Goal: Task Accomplishment & Management: Manage account settings

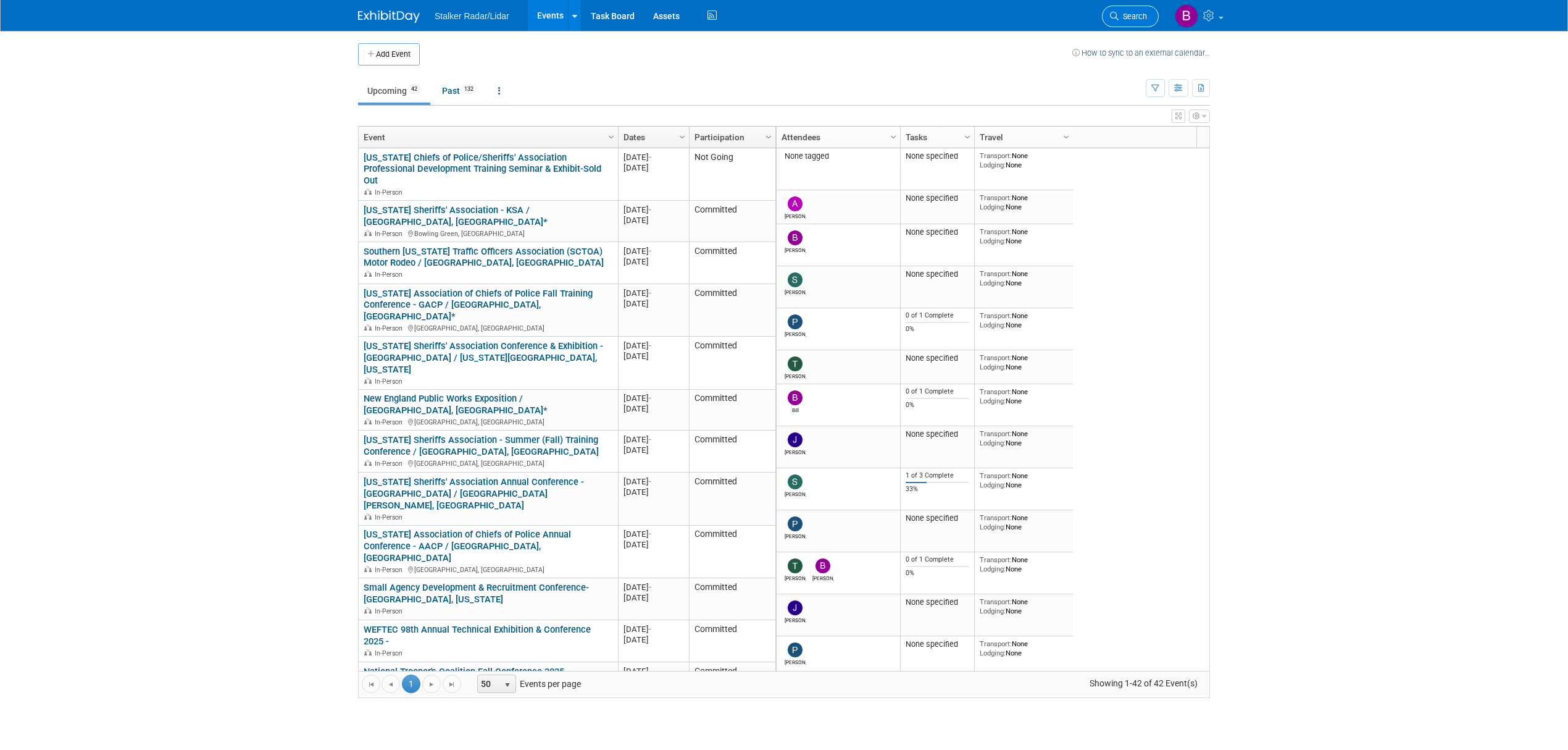
click at [1120, 20] on span "Search" at bounding box center [1132, 17] width 28 height 9
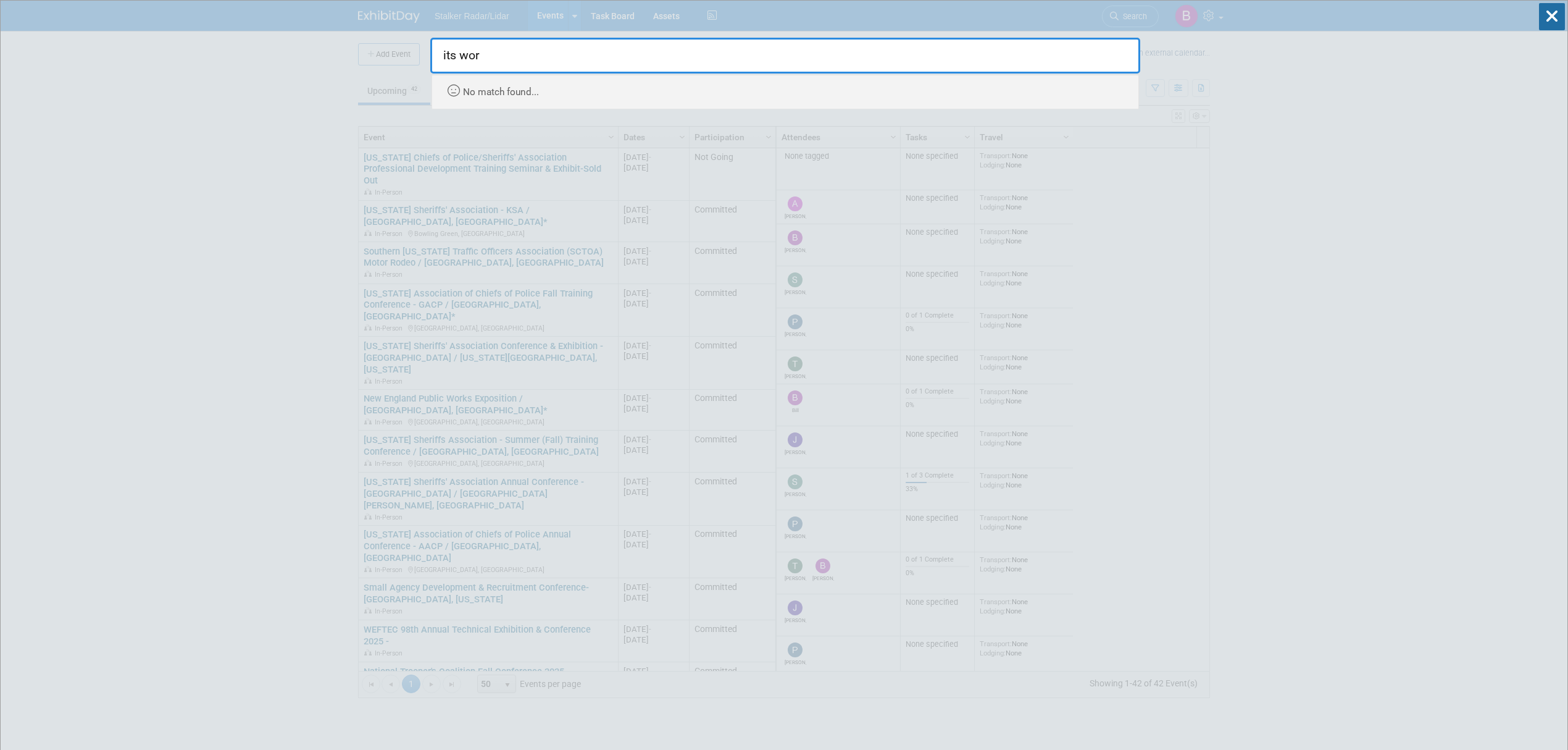
type input "its wor"
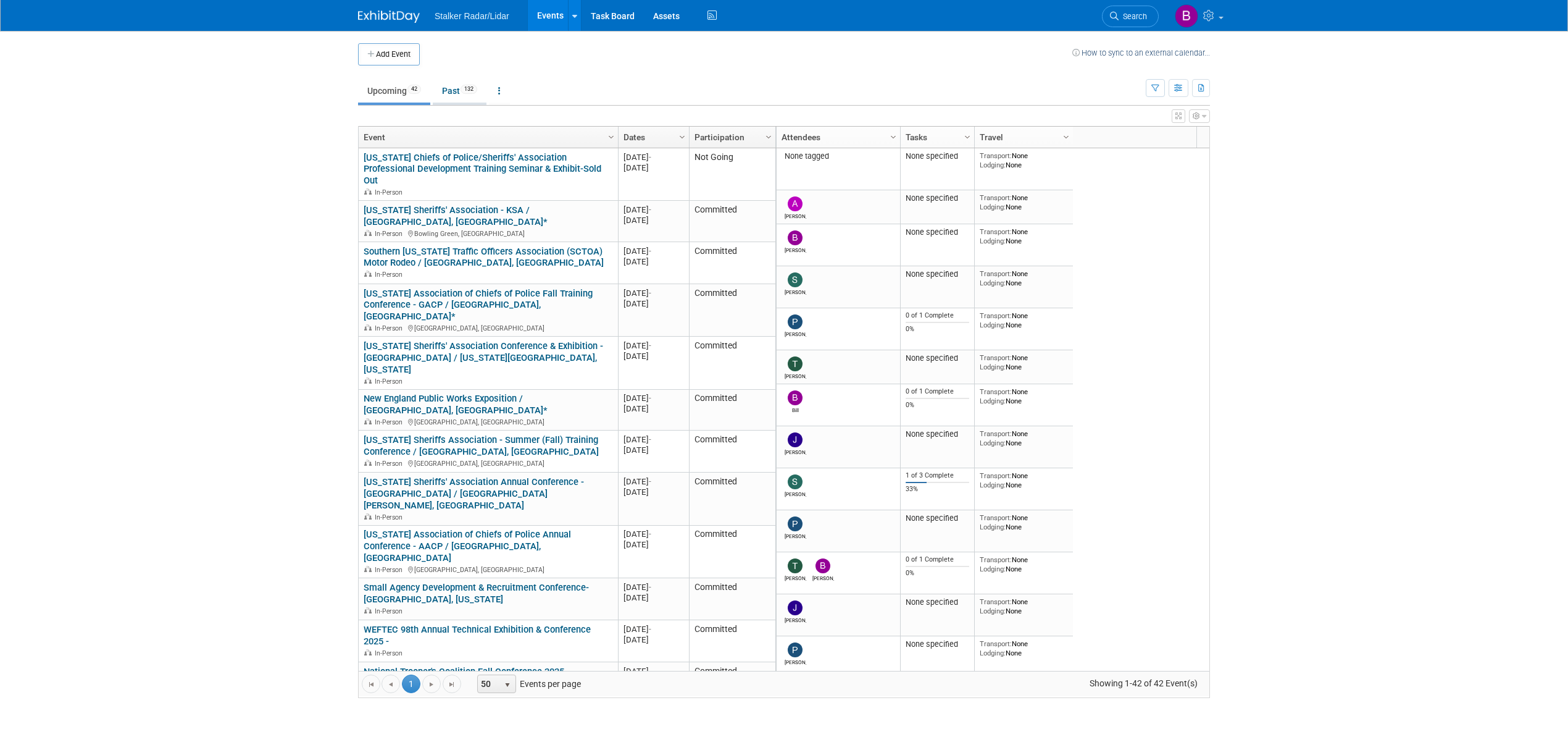
click at [458, 94] on link "Past 132" at bounding box center [459, 91] width 54 height 24
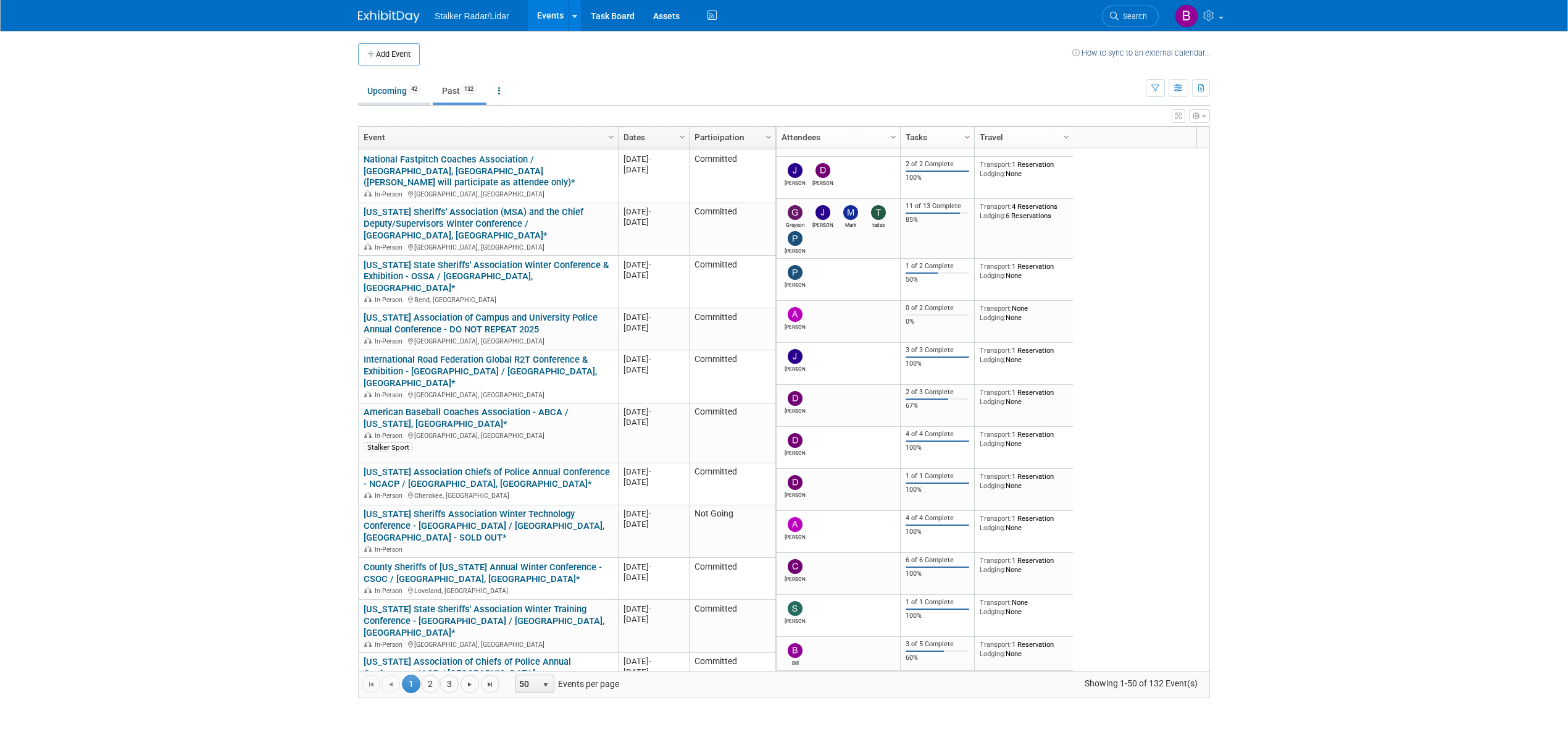
click at [388, 87] on link "Upcoming 42" at bounding box center [394, 91] width 72 height 24
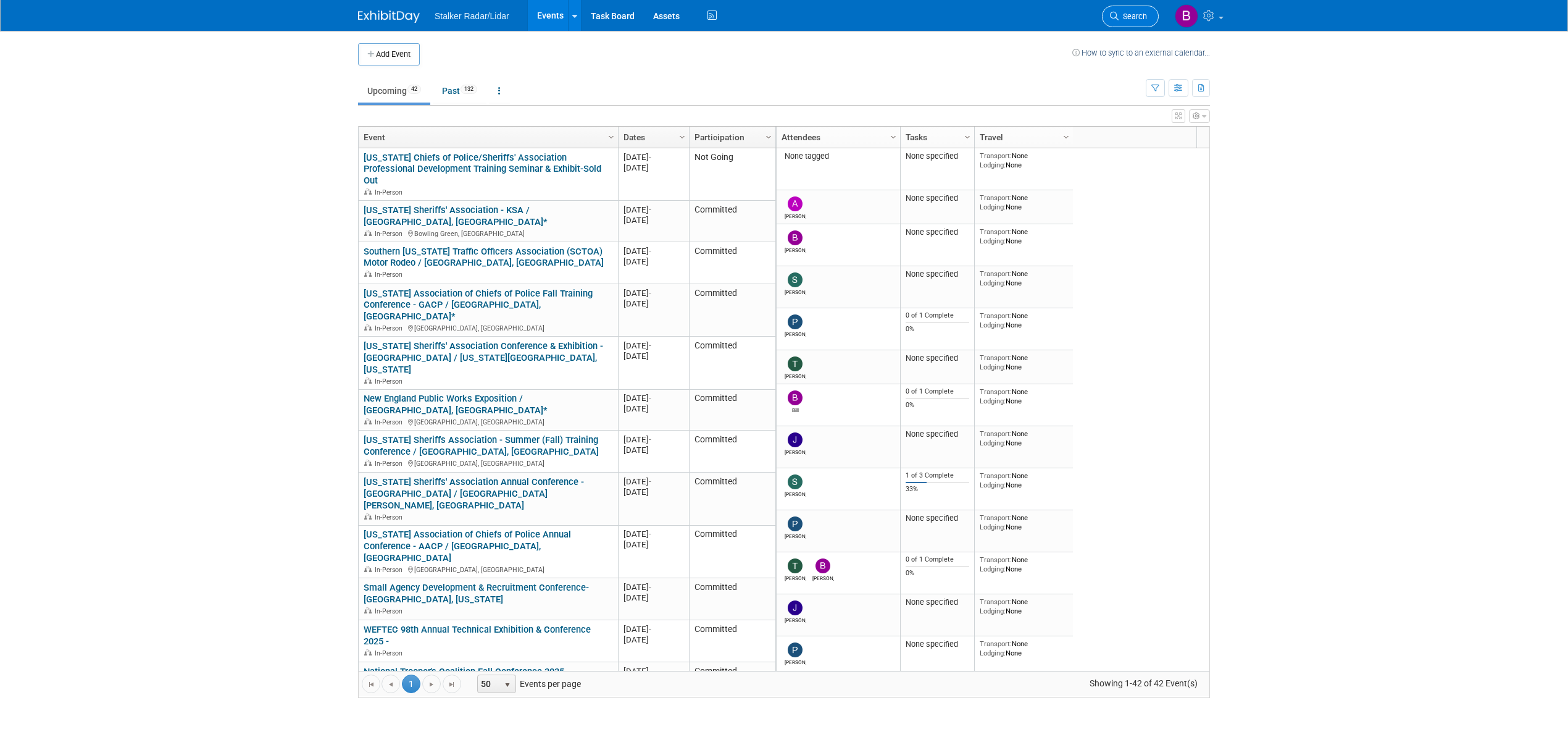
click at [1124, 16] on span "Search" at bounding box center [1132, 17] width 28 height 9
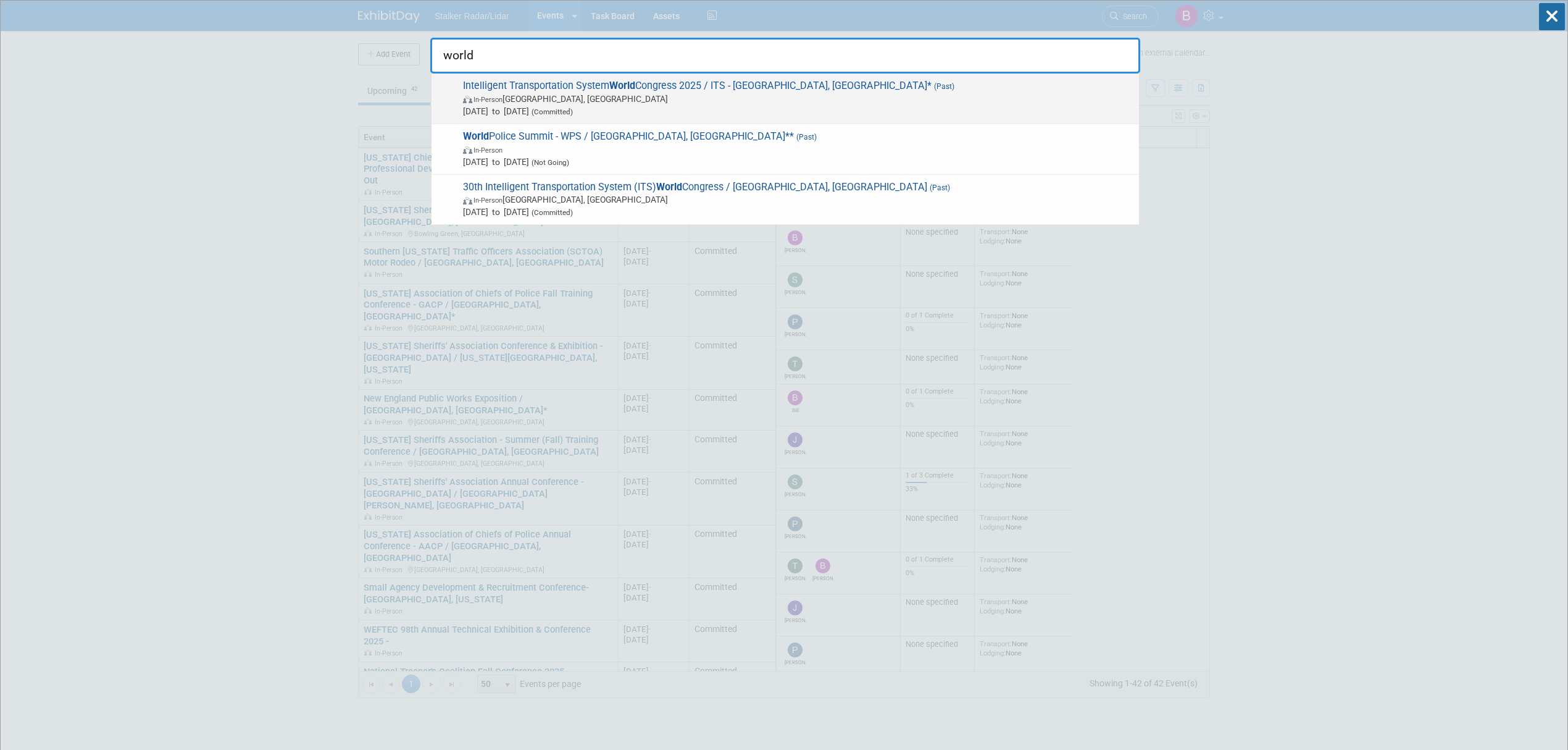
type input "world"
click at [539, 92] on span "Intelligent Transportation System World Congress 2025 / ITS - Atlanta, GA* (Pas…" at bounding box center [796, 99] width 674 height 38
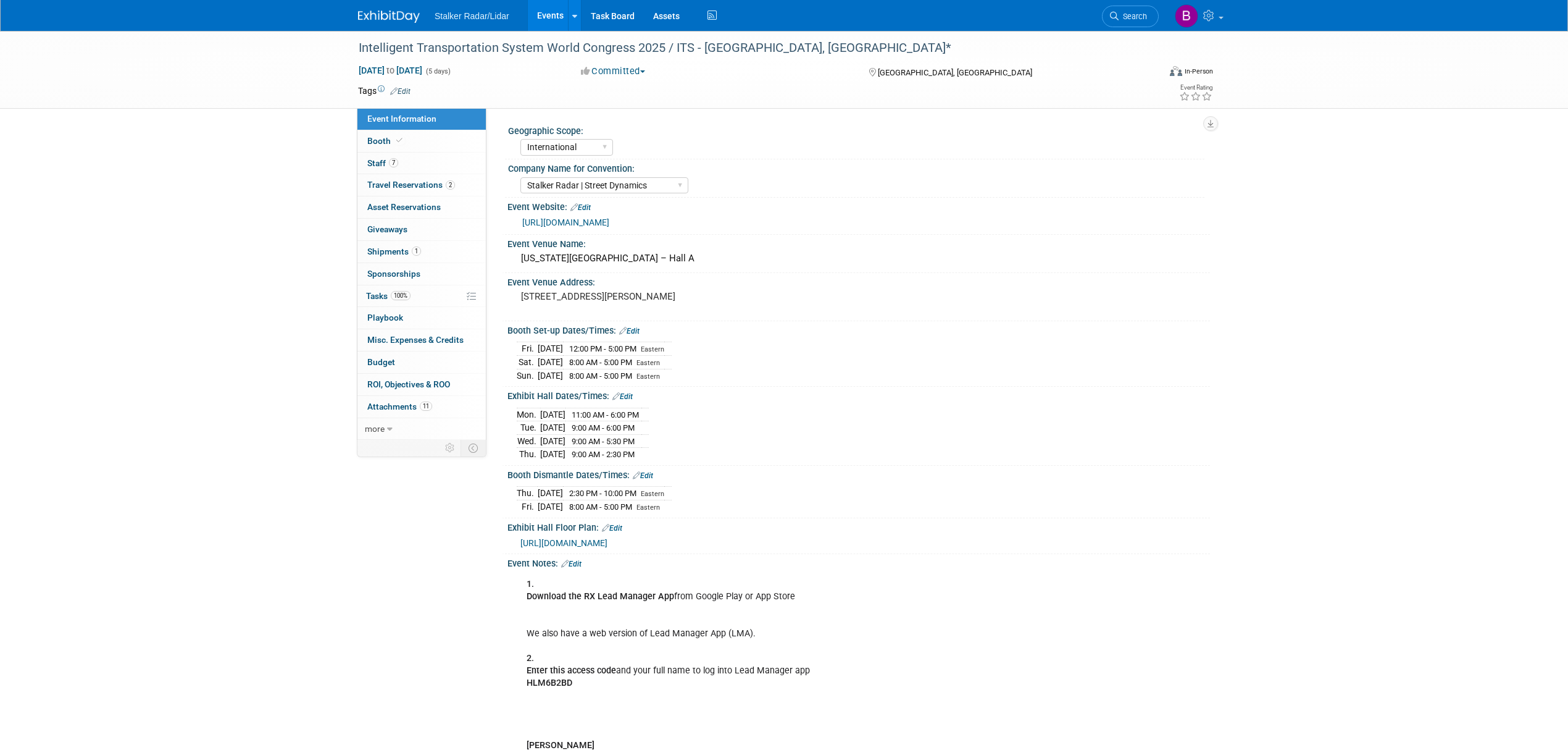
select select "International"
select select "Stalker Radar | Street Dynamics"
click at [385, 141] on span "Booth" at bounding box center [386, 141] width 38 height 9
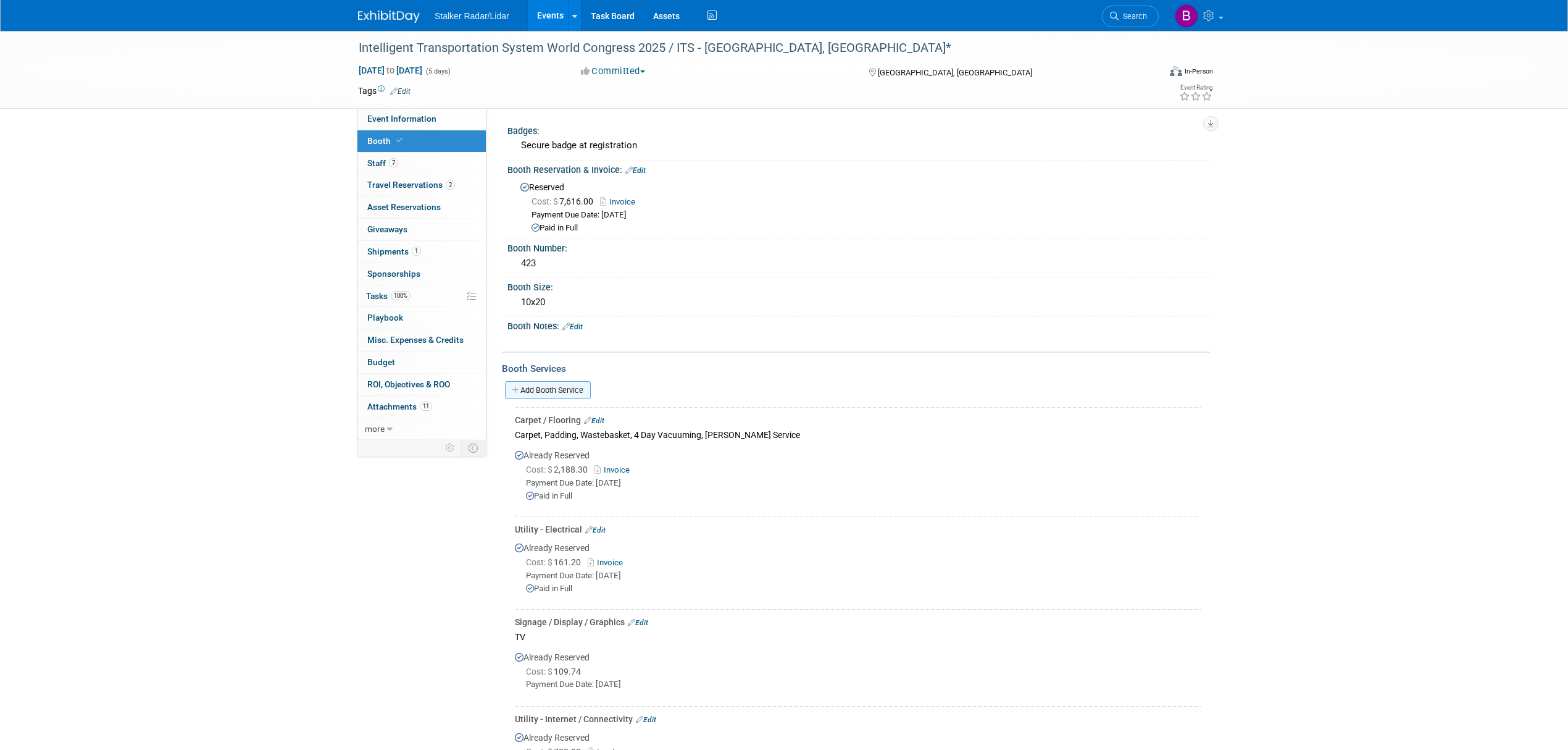
click at [531, 381] on link "Add Booth Service" at bounding box center [547, 390] width 85 height 18
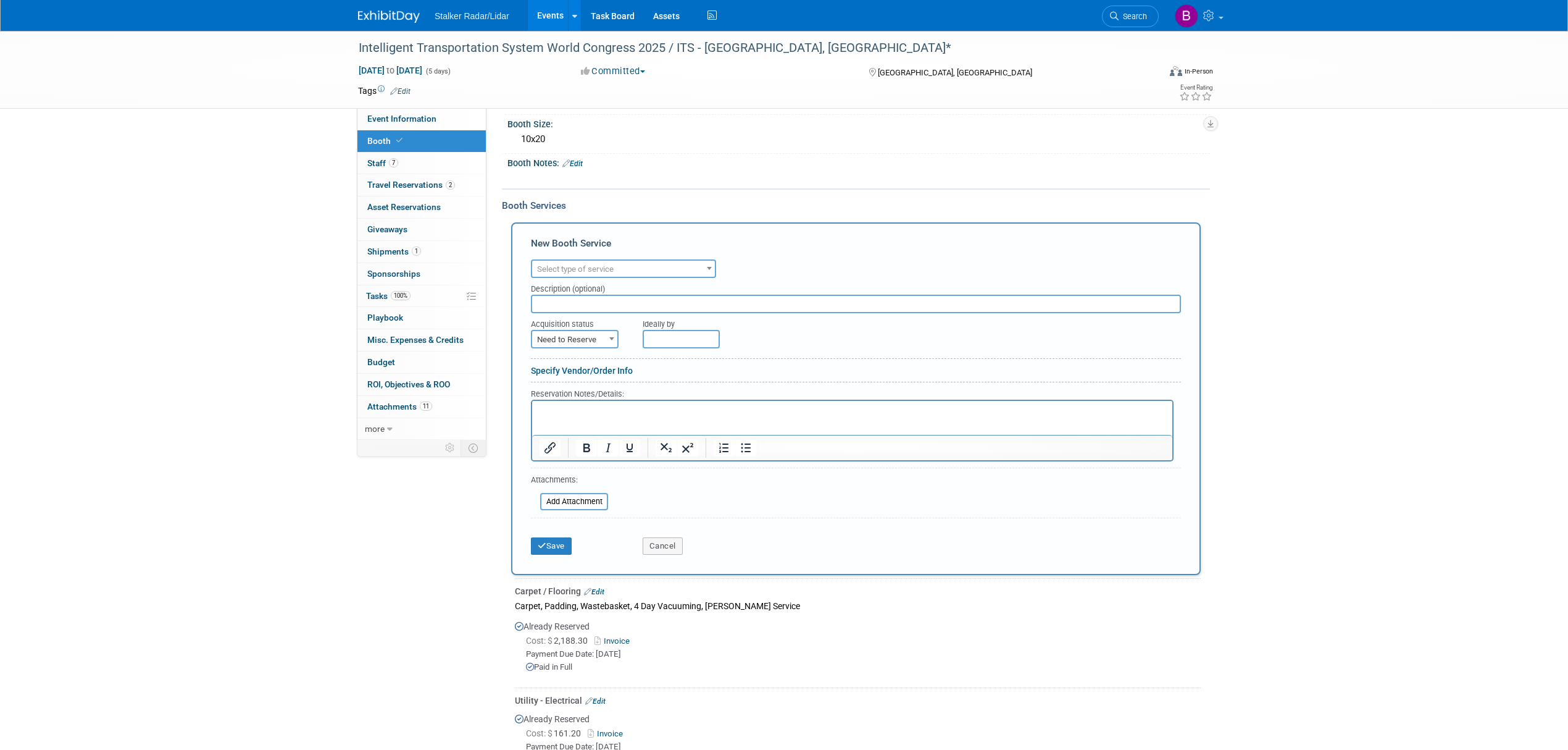
scroll to position [165, 0]
click at [657, 267] on span "Select type of service" at bounding box center [623, 268] width 183 height 17
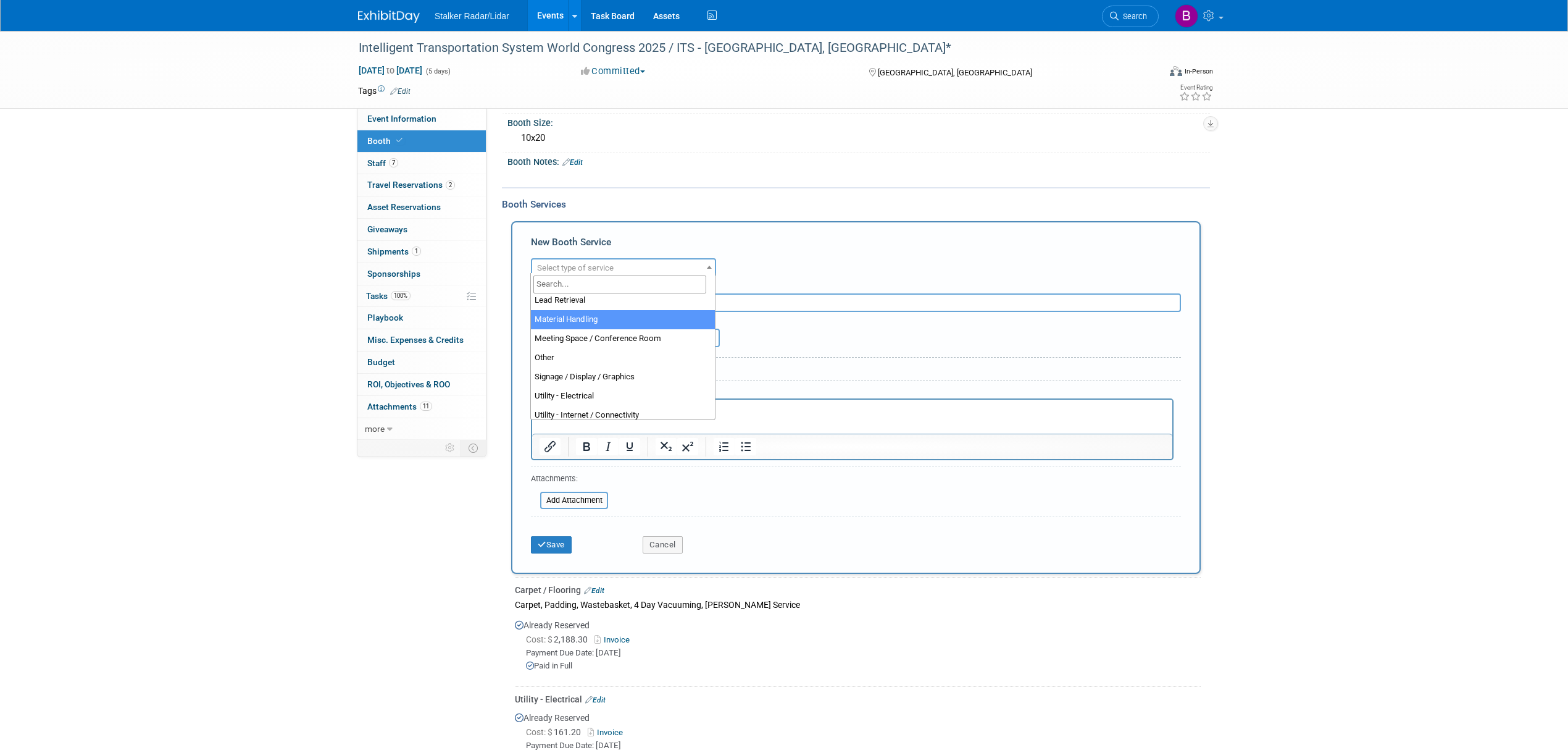
select select "10"
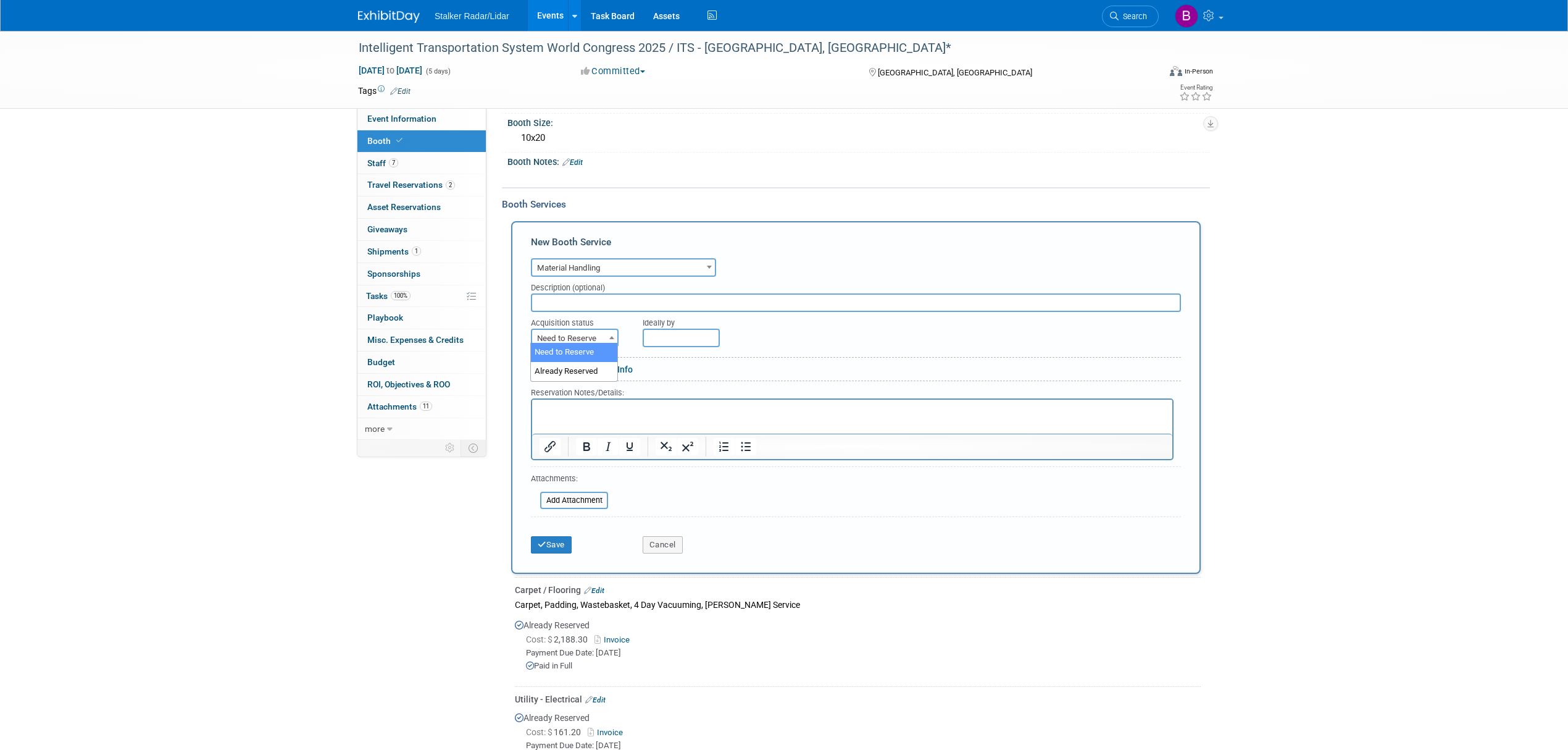
click at [596, 334] on span "Need to Reserve" at bounding box center [575, 339] width 85 height 17
select select "2"
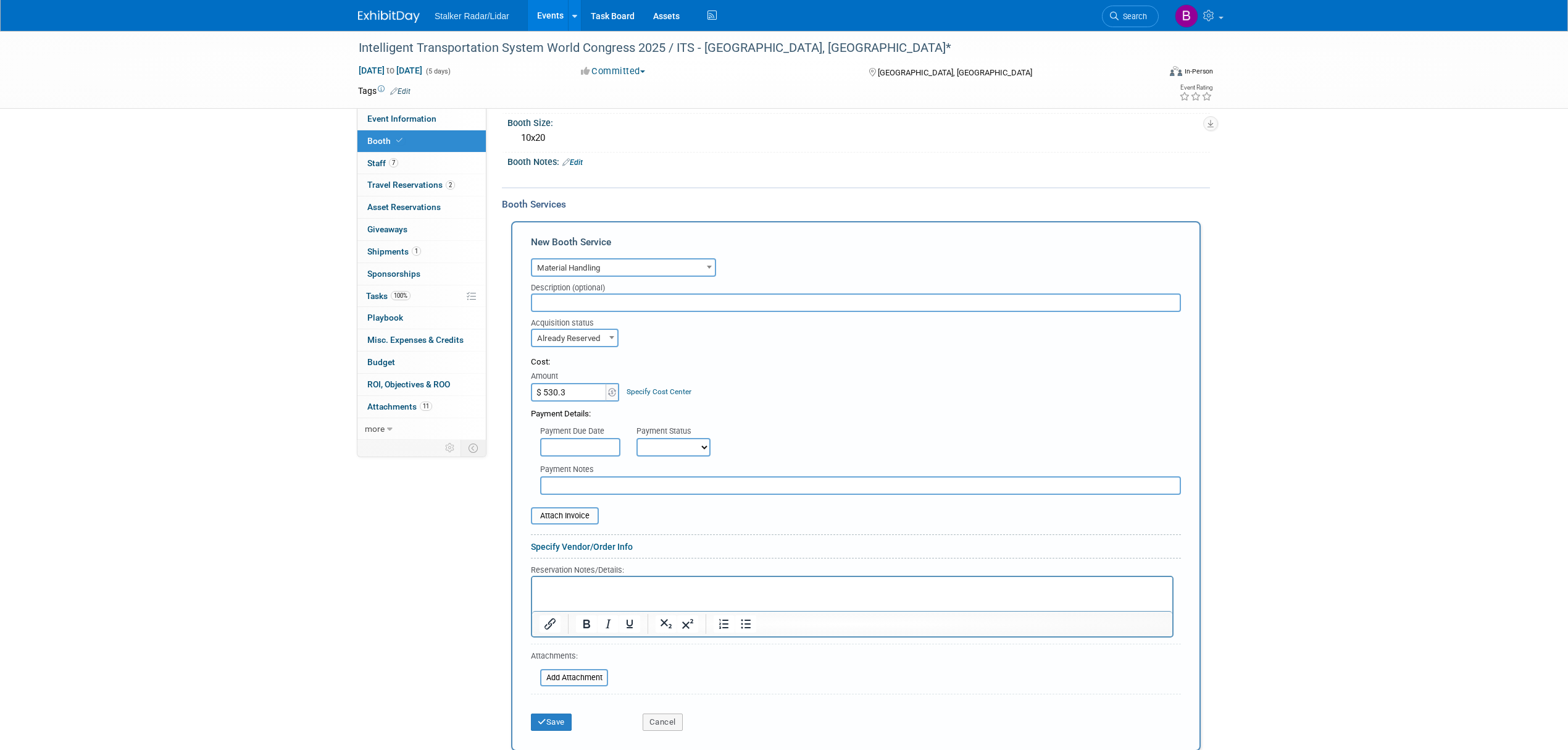
type input "$ 530.30"
click at [544, 736] on icon "submit" at bounding box center [542, 740] width 9 height 8
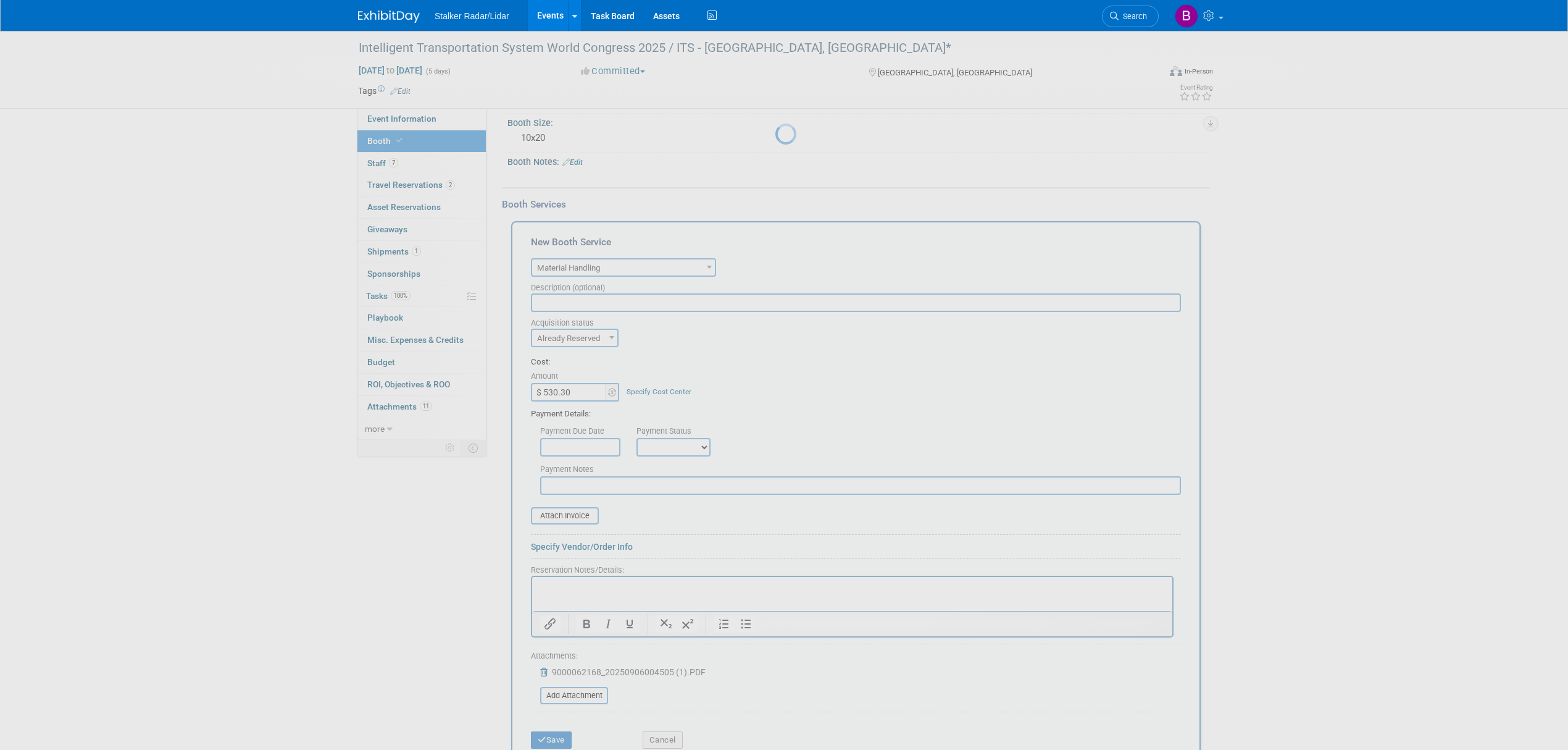
scroll to position [458, 0]
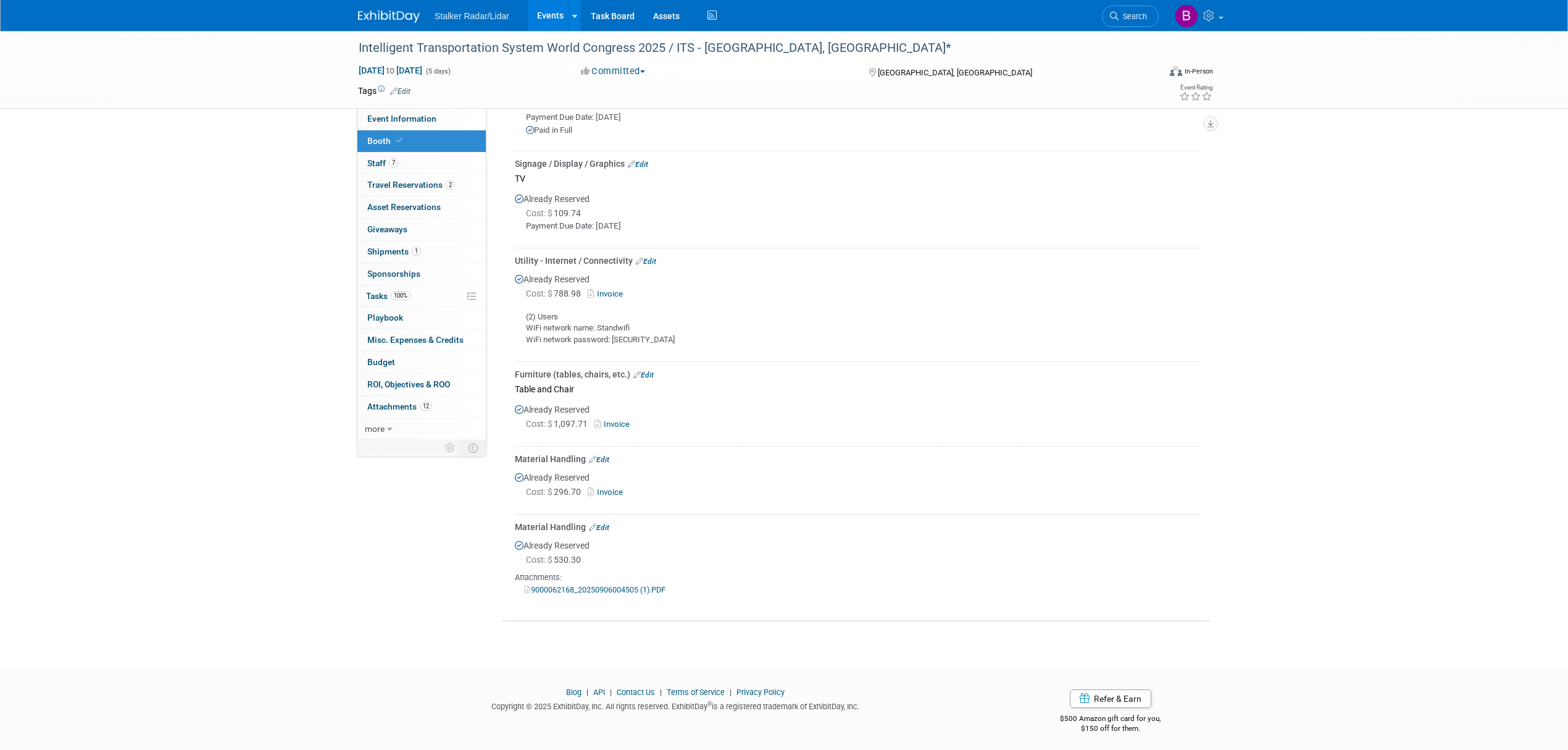
click at [603, 521] on div "Material Handling Edit" at bounding box center [857, 527] width 686 height 13
click at [600, 525] on link "Edit" at bounding box center [599, 527] width 21 height 9
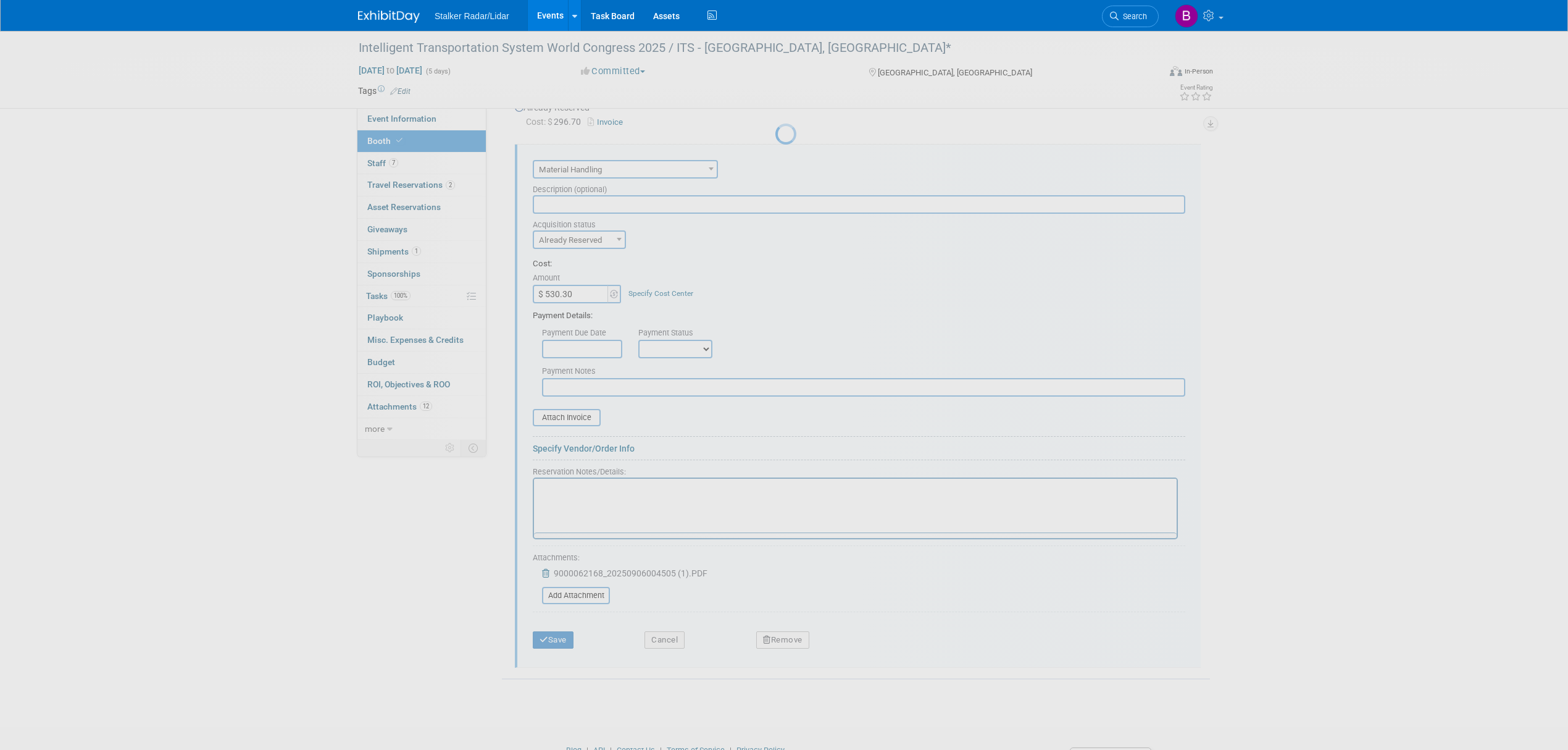
scroll to position [0, 0]
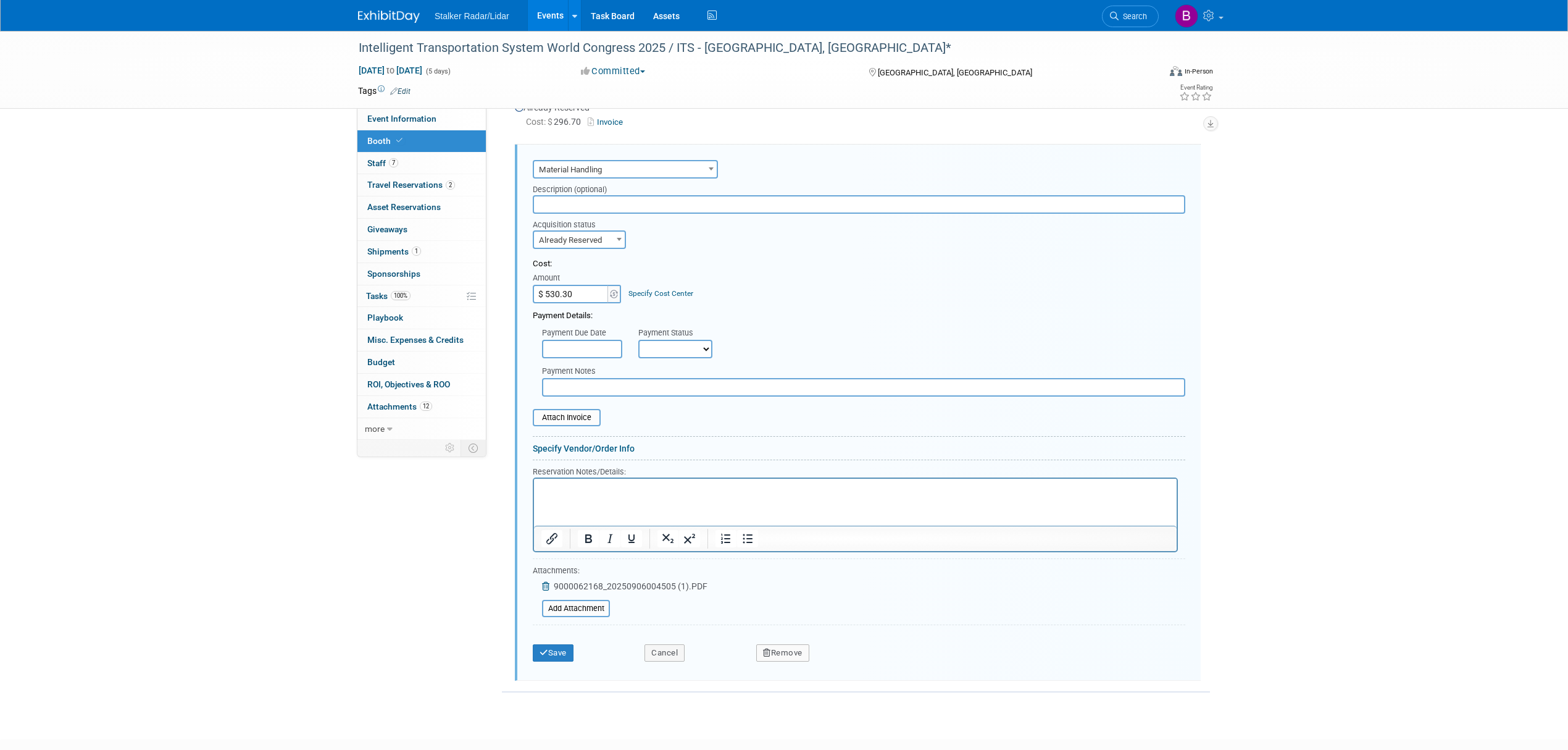
click at [548, 206] on input "text" at bounding box center [859, 204] width 652 height 18
type input "Return shipping"
click at [558, 646] on button "Save" at bounding box center [554, 653] width 41 height 17
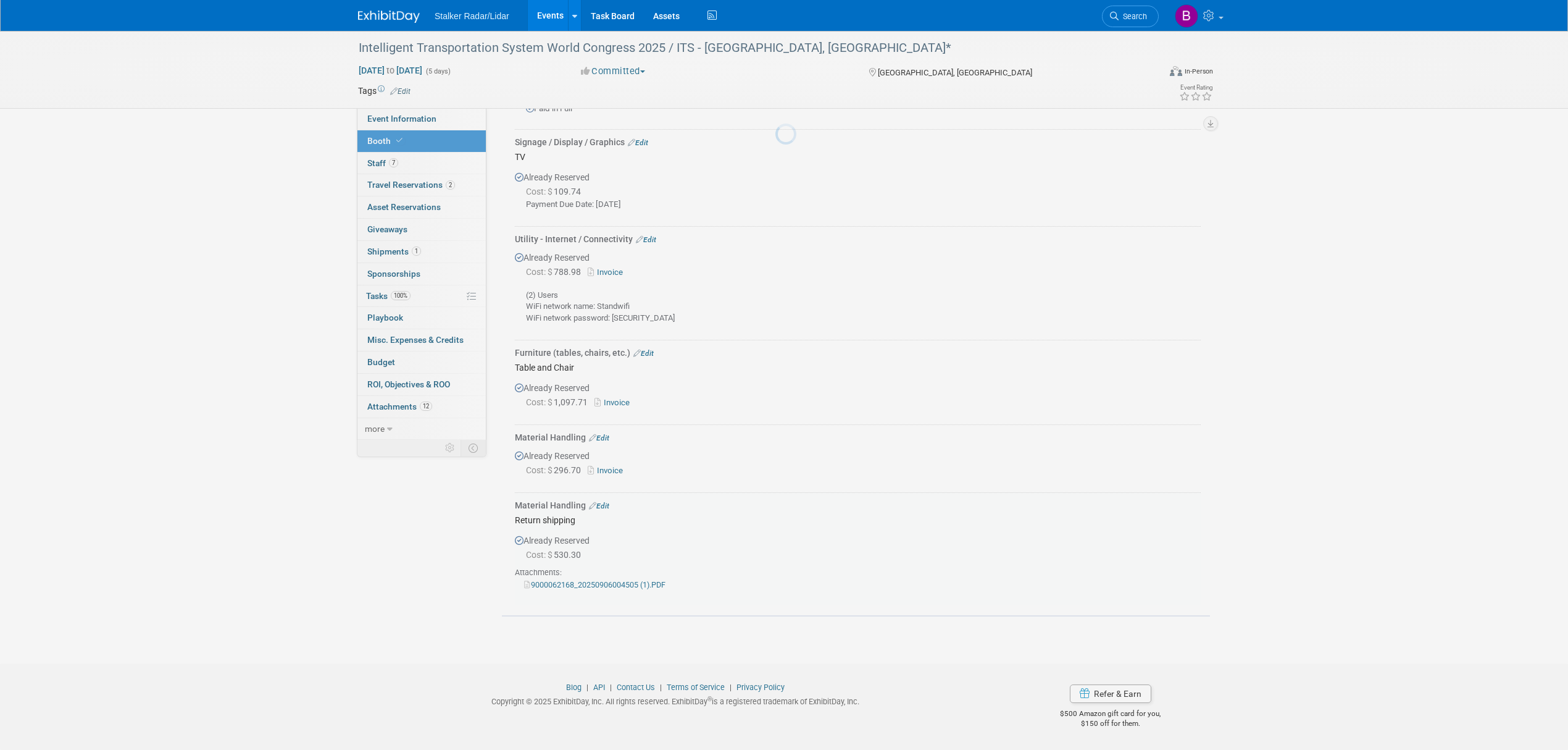
scroll to position [475, 0]
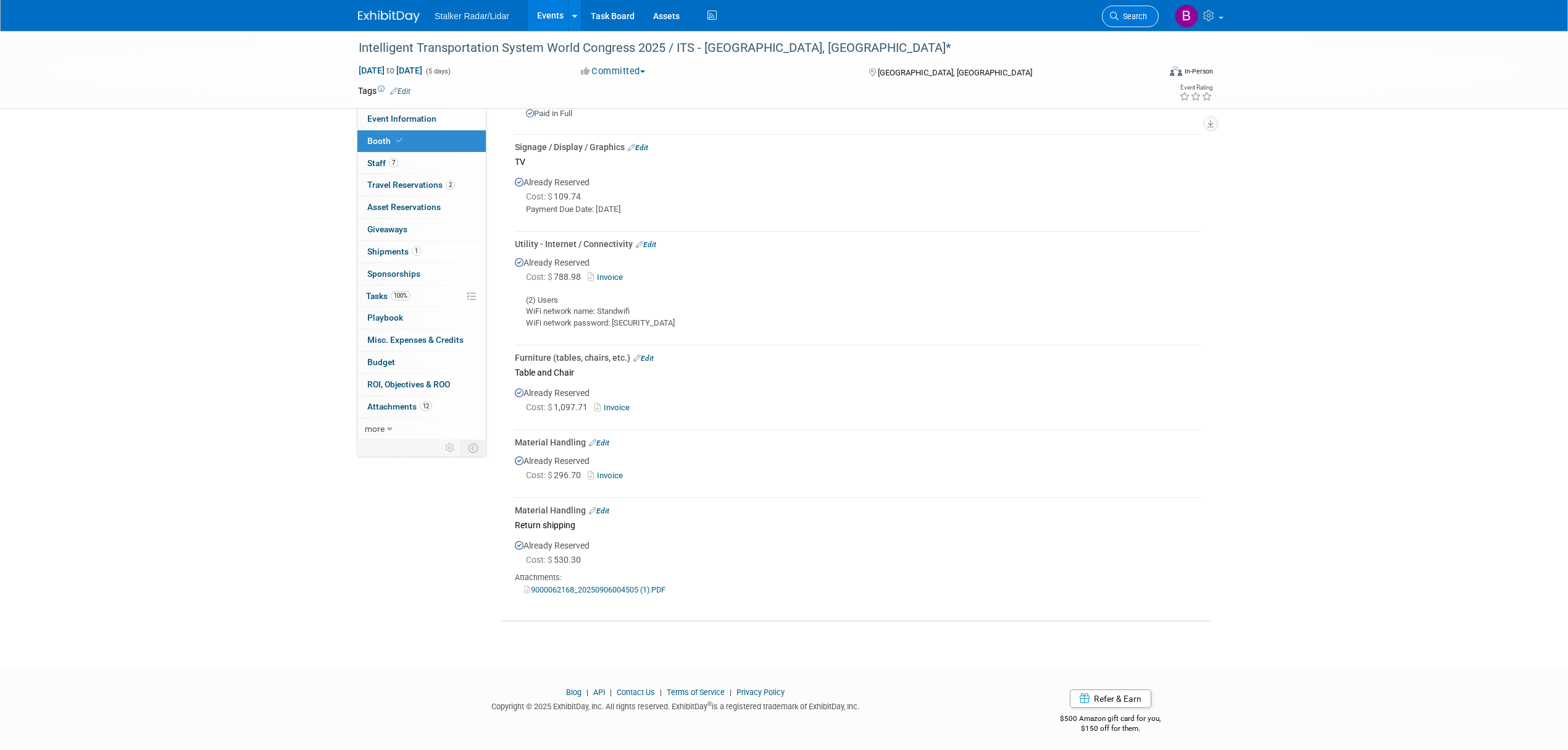
click at [1129, 25] on link "Search" at bounding box center [1130, 16] width 57 height 21
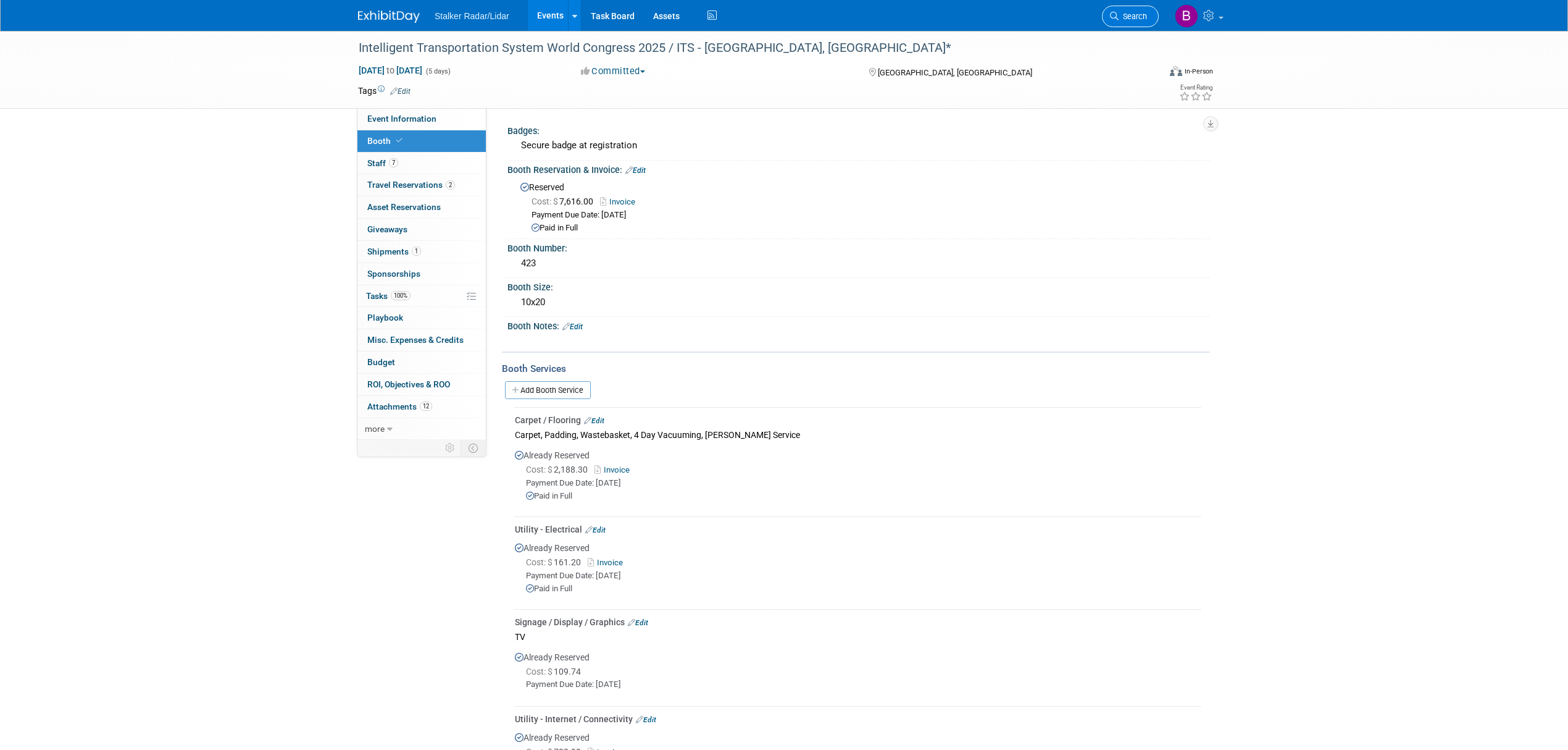
click at [1132, 18] on span "Search" at bounding box center [1132, 17] width 28 height 9
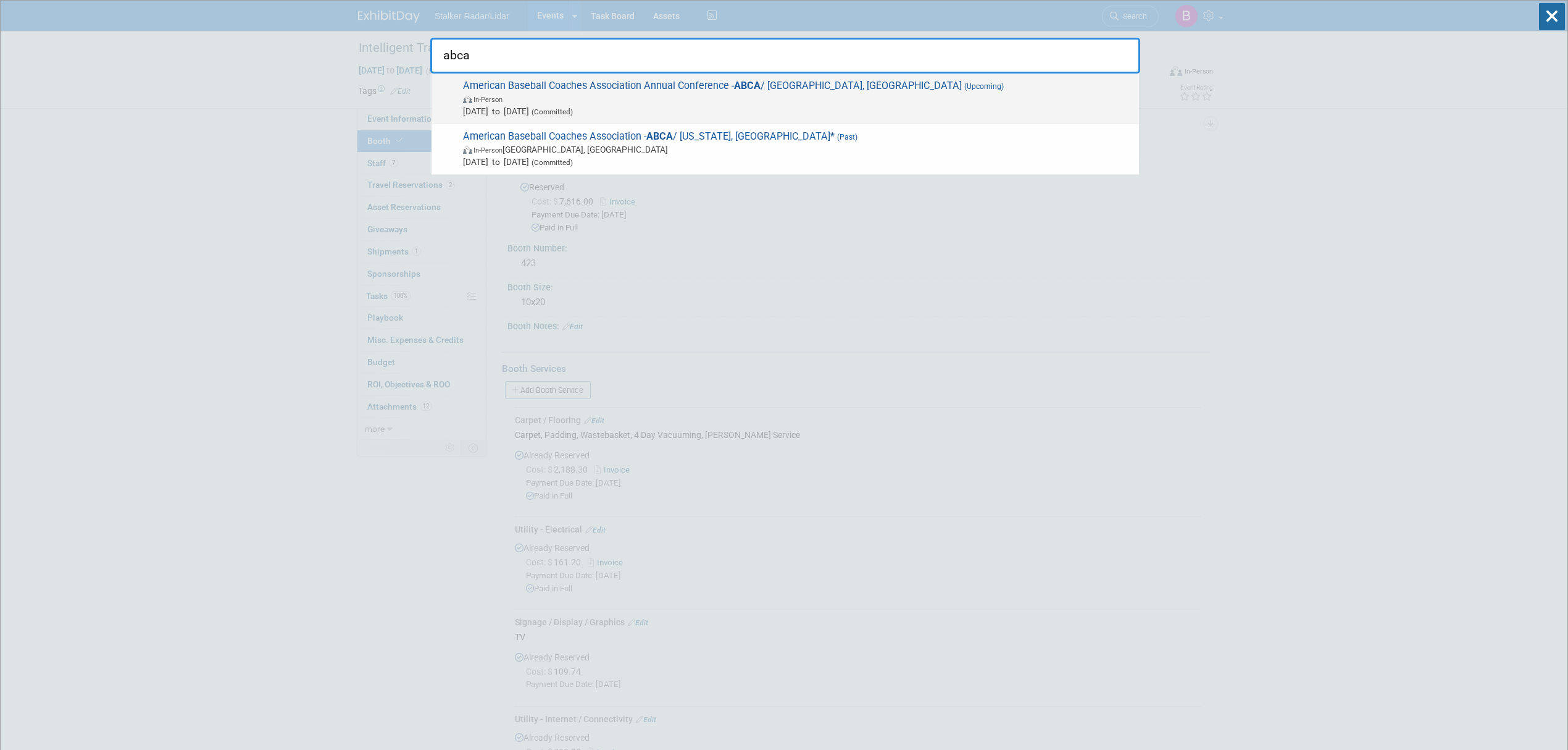
type input "abca"
click at [781, 100] on span "In-Person" at bounding box center [797, 99] width 670 height 13
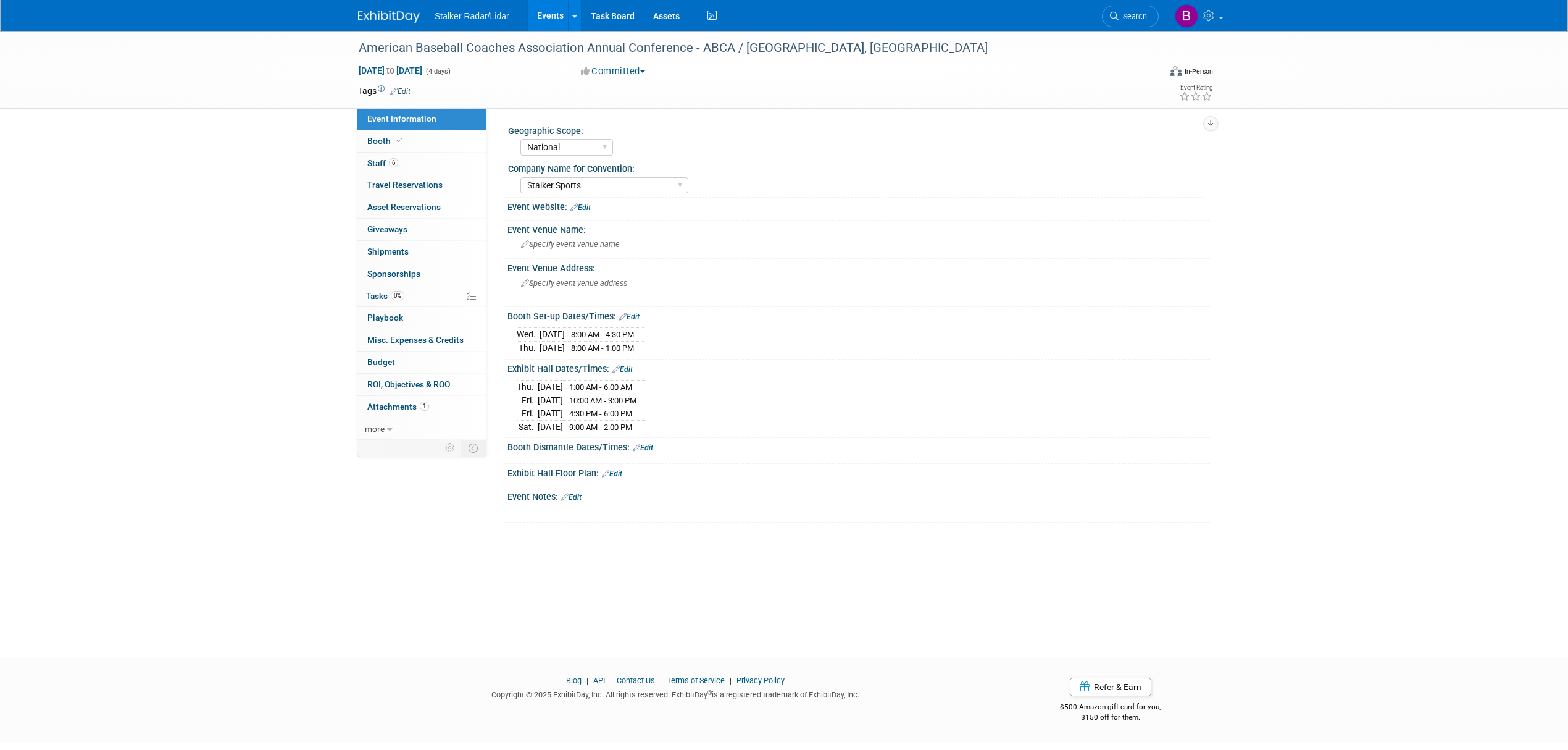
select select "National"
select select "Stalker Sports"
